Goal: Task Accomplishment & Management: Use online tool/utility

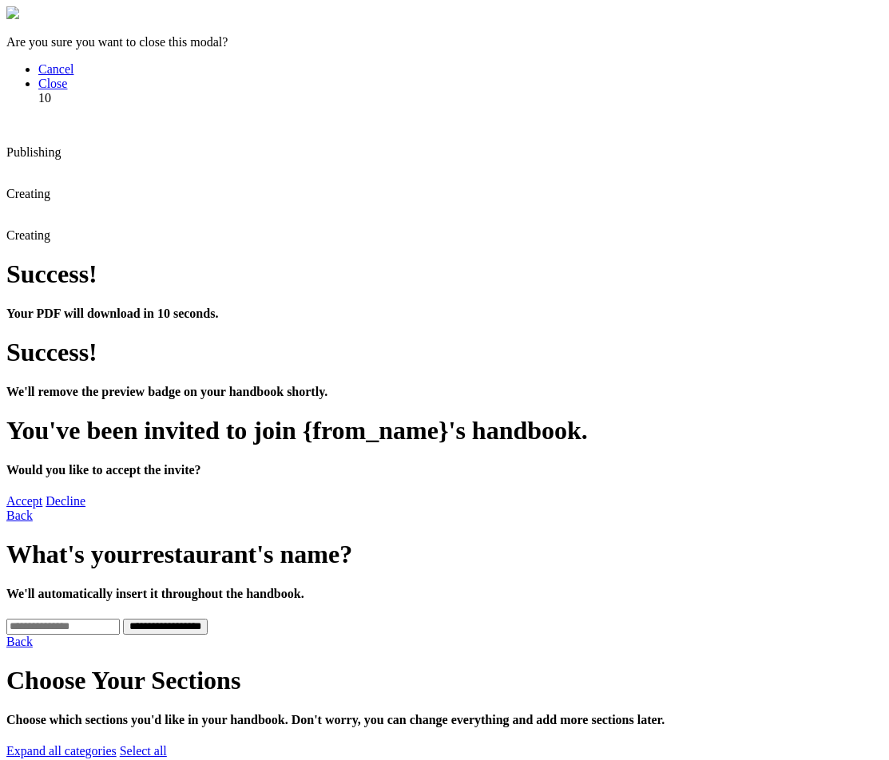
drag, startPoint x: 185, startPoint y: 276, endPoint x: 711, endPoint y: 322, distance: 527.4
copy div "Please ask your account owner to update your permissions and/or add you as a co…"
drag, startPoint x: 152, startPoint y: 233, endPoint x: 906, endPoint y: 233, distance: 754.6
click at [888, 233] on html "Are you sure you want to close this modal? Cancel Close 10 Publishing Creating …" at bounding box center [444, 584] width 889 height 1169
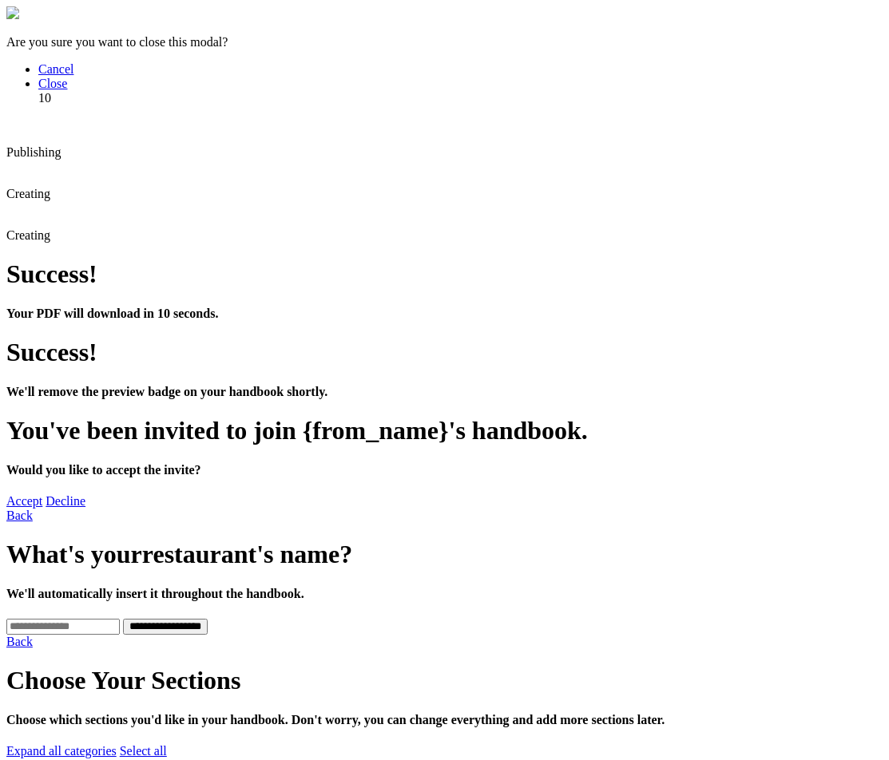
copy div "Oops - looks like you don't have permission to access this."
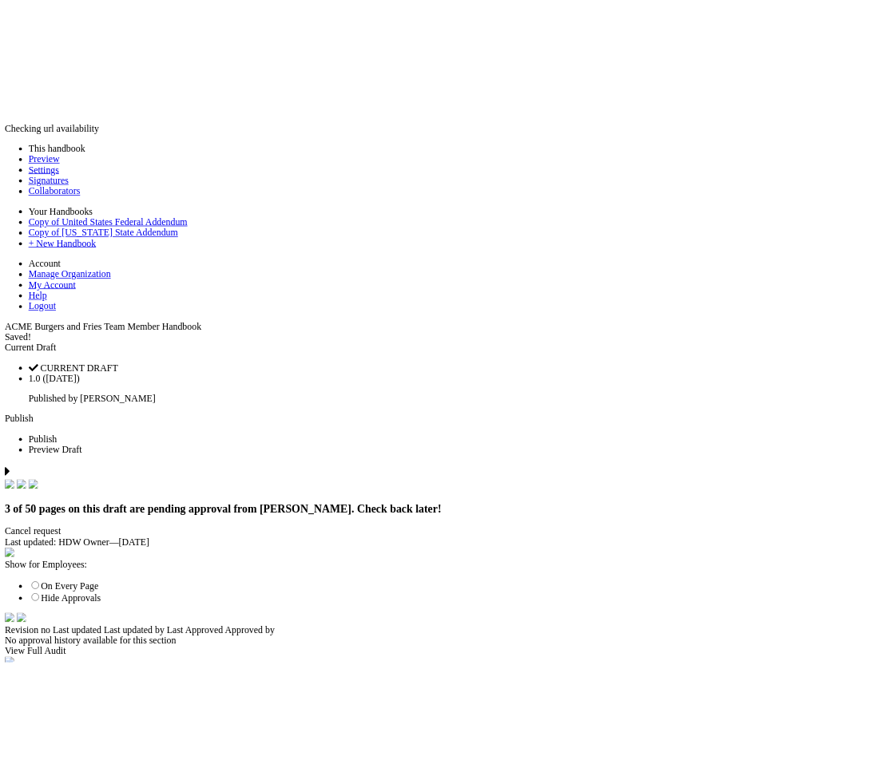
scroll to position [712, 0]
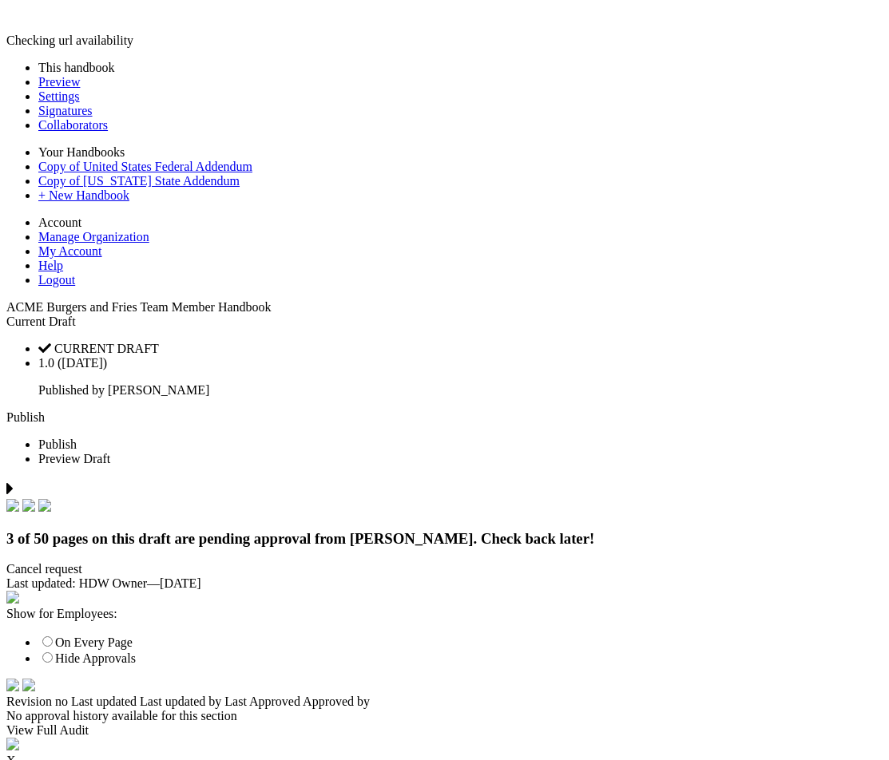
scroll to position [11770, 0]
